Goal: Task Accomplishment & Management: Manage account settings

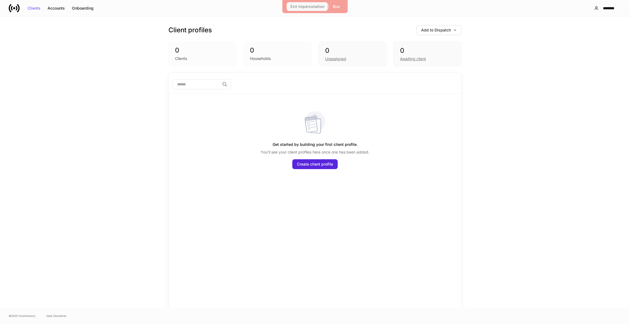
click at [301, 5] on div "Exit Impersonation" at bounding box center [307, 7] width 34 height 4
